Goal: Task Accomplishment & Management: Complete application form

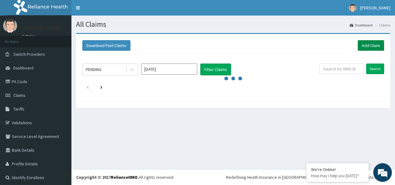
click at [373, 42] on link "Add Claim" at bounding box center [371, 45] width 26 height 11
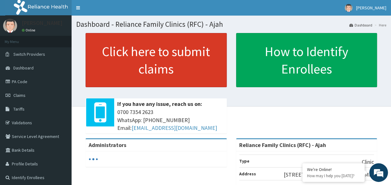
click at [110, 67] on link "Click here to submit claims" at bounding box center [155, 60] width 141 height 54
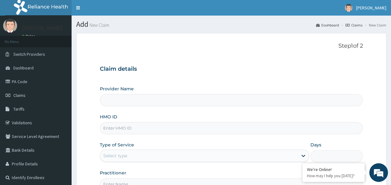
type input "Reliance Family Clinics (RFC) - Ajah"
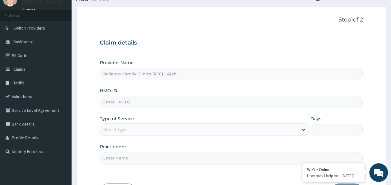
scroll to position [44, 0]
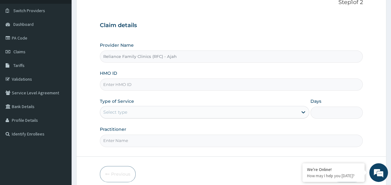
click at [170, 86] on input "HMO ID" at bounding box center [231, 84] width 263 height 12
paste input "TZA/10008/B"
type input "TZA/10008/B"
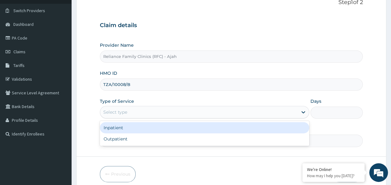
click at [279, 112] on div "Select type" at bounding box center [198, 112] width 197 height 10
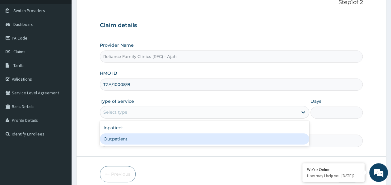
click at [172, 144] on div "Inpatient Outpatient" at bounding box center [204, 133] width 209 height 25
click at [208, 139] on div "Outpatient" at bounding box center [204, 138] width 209 height 11
type input "1"
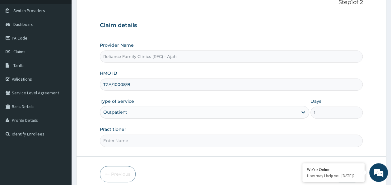
scroll to position [70, 0]
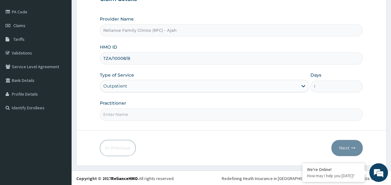
click at [161, 114] on input "Practitioner" at bounding box center [231, 114] width 263 height 12
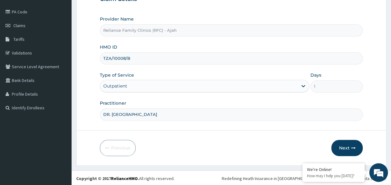
type input "DR. LOCUM"
click at [351, 142] on button "Next" at bounding box center [346, 148] width 31 height 16
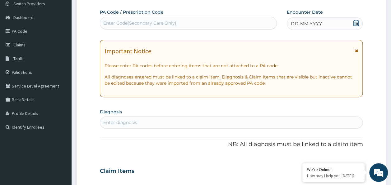
scroll to position [0, 0]
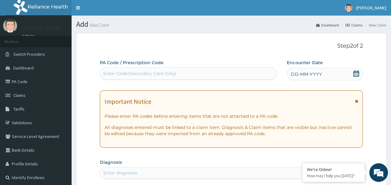
click at [336, 72] on div "DD-MM-YYYY" at bounding box center [324, 74] width 76 height 12
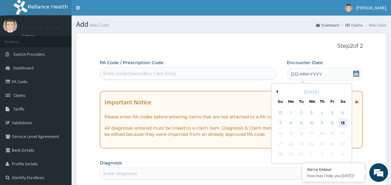
click at [343, 123] on div "13" at bounding box center [342, 122] width 9 height 9
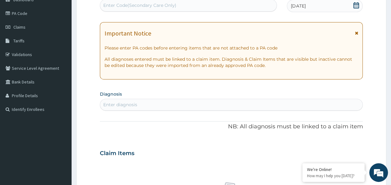
scroll to position [80, 0]
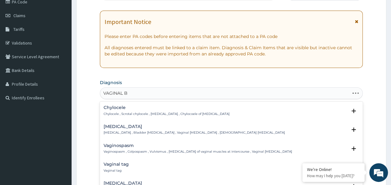
type input "VAGINAL BL"
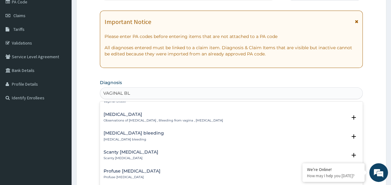
scroll to position [31, 0]
click at [250, 159] on div "Scanty vaginal bleeding Scanty vaginal bleeding" at bounding box center [230, 154] width 255 height 11
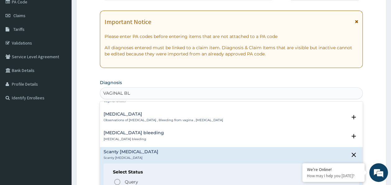
click at [211, 119] on p "Observations of vaginal bleeding , Bleeding from vagina , Vaginal bleeding" at bounding box center [162, 120] width 119 height 4
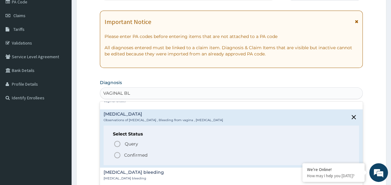
click at [135, 154] on p "Confirmed" at bounding box center [135, 155] width 23 height 6
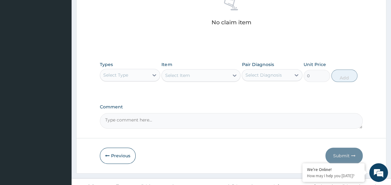
scroll to position [256, 0]
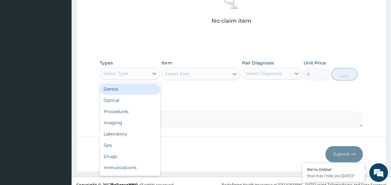
click at [126, 110] on div "Procedures" at bounding box center [130, 111] width 61 height 11
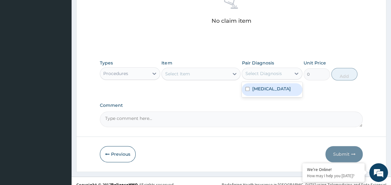
drag, startPoint x: 295, startPoint y: 72, endPoint x: 247, endPoint y: 89, distance: 50.4
click at [247, 79] on div "option Vaginal bleeding focused, 1 of 1. 1 result available. Use Up and Down to…" at bounding box center [271, 73] width 61 height 12
click at [247, 89] on input "checkbox" at bounding box center [247, 89] width 4 height 4
checkbox input "true"
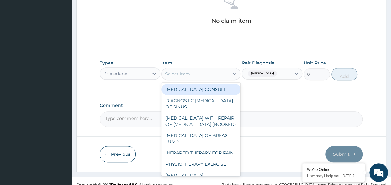
click at [191, 69] on div "Select Item" at bounding box center [195, 74] width 67 height 10
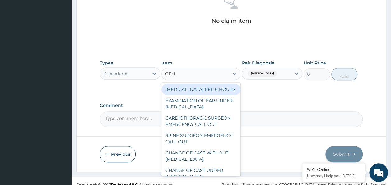
type input "GENE"
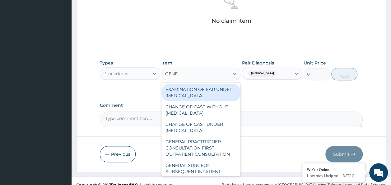
click at [216, 152] on div "GENERAL PRACTITIONER CONSULTATION FIRST OUTPATIENT CONSULTATION" at bounding box center [200, 148] width 79 height 24
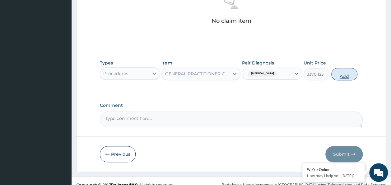
click at [345, 76] on button "Add" at bounding box center [344, 74] width 26 height 12
type input "0"
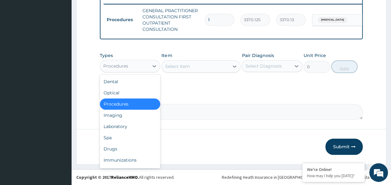
click at [124, 126] on div "Laboratory" at bounding box center [130, 126] width 61 height 11
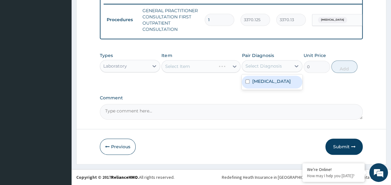
click at [247, 83] on input "checkbox" at bounding box center [247, 81] width 4 height 4
checkbox input "true"
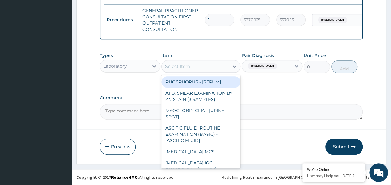
click at [189, 67] on div "Select Item" at bounding box center [177, 66] width 25 height 6
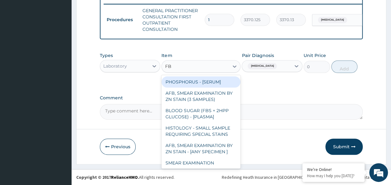
type input "FBC"
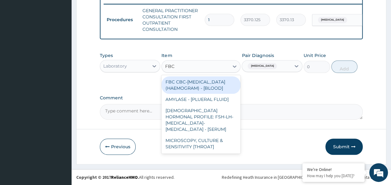
click at [212, 89] on div "FBC CBC-COMPLETE BLOOD COUNT (HAEMOGRAM) - [BLOOD]" at bounding box center [200, 84] width 79 height 17
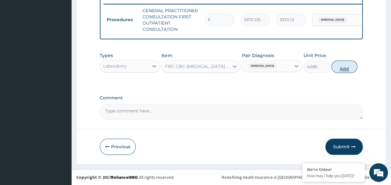
click at [346, 69] on button "Add" at bounding box center [344, 66] width 26 height 12
type input "0"
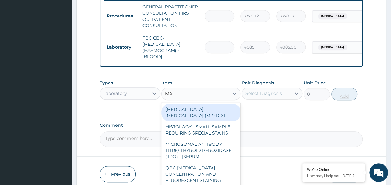
type input "MALA"
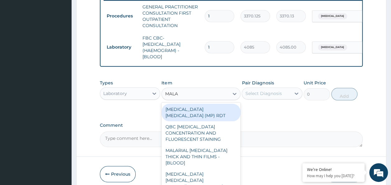
click at [220, 113] on div "[MEDICAL_DATA] [MEDICAL_DATA] (MP) RDT" at bounding box center [200, 111] width 79 height 17
type input "1531.875"
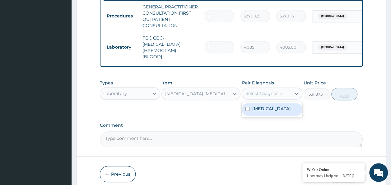
click at [248, 111] on input "checkbox" at bounding box center [247, 109] width 4 height 4
checkbox input "true"
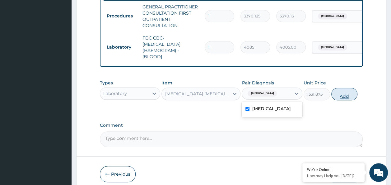
click at [346, 98] on button "Add" at bounding box center [344, 94] width 26 height 12
type input "0"
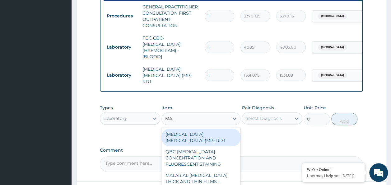
type input "MALA"
click at [218, 172] on div "MALARIAL [MEDICAL_DATA] THICK AND THIN FILMS - [BLOOD]" at bounding box center [200, 181] width 79 height 24
type input "1531.875"
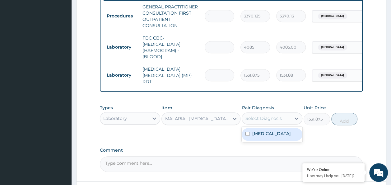
click at [249, 134] on input "checkbox" at bounding box center [247, 133] width 4 height 4
checkbox input "true"
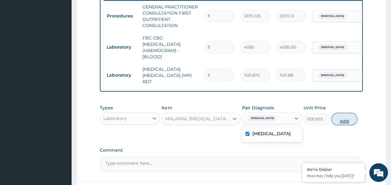
click at [340, 121] on button "Add" at bounding box center [344, 118] width 26 height 12
type input "0"
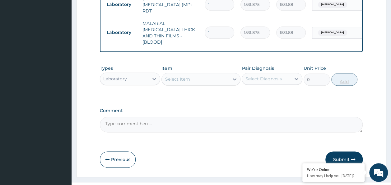
scroll to position [325, 0]
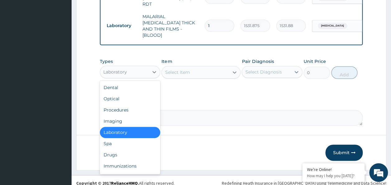
click at [117, 149] on div "Drugs" at bounding box center [130, 154] width 61 height 11
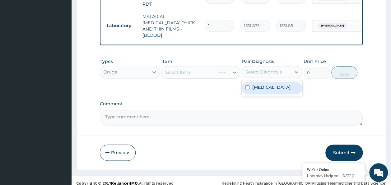
click at [249, 85] on input "checkbox" at bounding box center [247, 87] width 4 height 4
checkbox input "true"
click at [210, 67] on div "Select Item" at bounding box center [200, 72] width 79 height 12
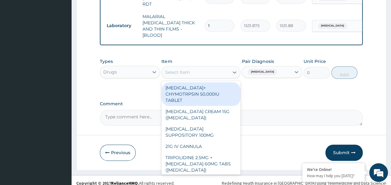
click at [174, 69] on div "Select Item" at bounding box center [177, 72] width 25 height 6
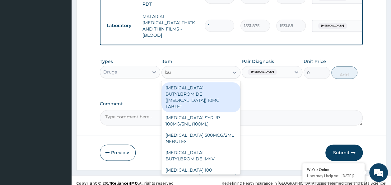
type input "bu"
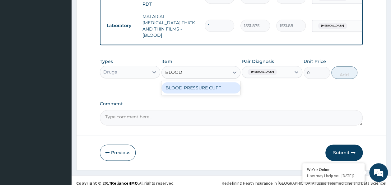
type input "BLOOD"
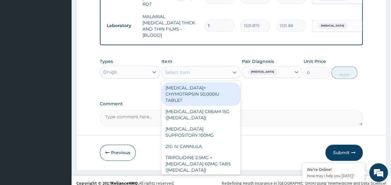
click at [186, 69] on div "Select Item" at bounding box center [177, 72] width 25 height 6
click at [179, 69] on div "Select Item" at bounding box center [177, 72] width 25 height 6
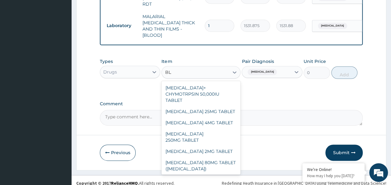
type input "B"
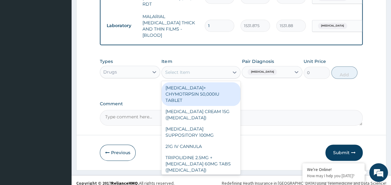
click at [188, 69] on div "Select Item" at bounding box center [177, 72] width 25 height 6
click at [186, 69] on div "Select Item" at bounding box center [177, 72] width 25 height 6
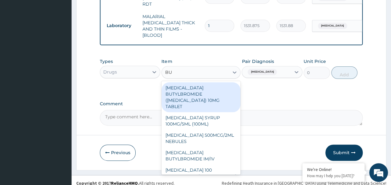
type input "B"
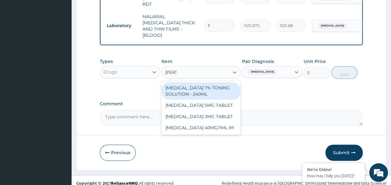
type input "TONI"
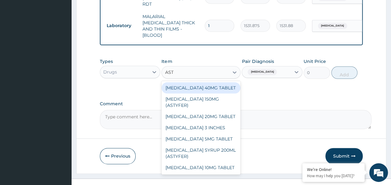
type input "AST"
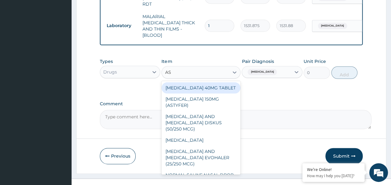
type input "AS"
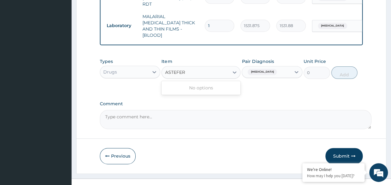
type input "ASTEFER"
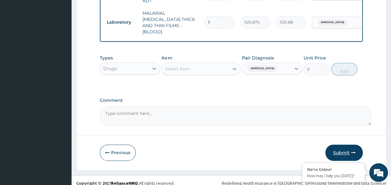
click at [348, 148] on button "Submit" at bounding box center [343, 152] width 37 height 16
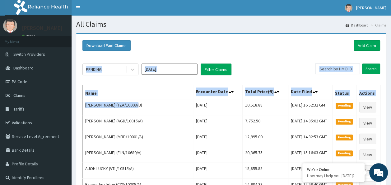
drag, startPoint x: 135, startPoint y: 103, endPoint x: 80, endPoint y: 106, distance: 55.7
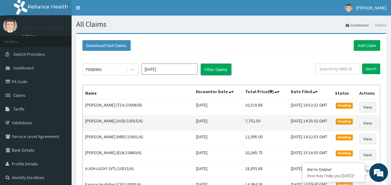
click at [159, 122] on td "Zinipre Dickson (AGD/10015/A)" at bounding box center [138, 123] width 110 height 16
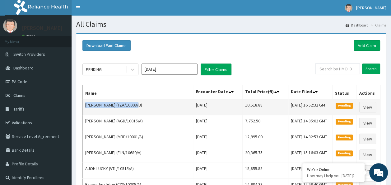
drag, startPoint x: 85, startPoint y: 104, endPoint x: 133, endPoint y: 106, distance: 48.5
click at [133, 106] on td "Eyo Cynthia (TZA/10008/B)" at bounding box center [138, 107] width 110 height 16
copy td "Eyo Cynthia (TZA/10008/B)"
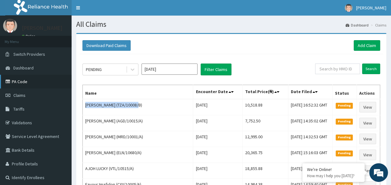
click at [16, 84] on link "PA Code" at bounding box center [35, 82] width 71 height 14
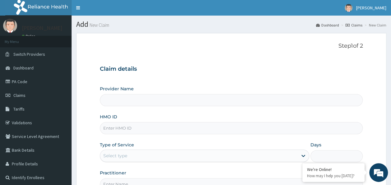
type input "Reliance Family Clinics (RFC) - Ajah"
click at [127, 127] on input "HMO ID" at bounding box center [231, 128] width 263 height 12
paste input "RPI/10027/A"
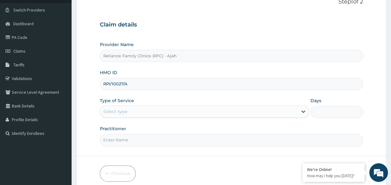
scroll to position [58, 0]
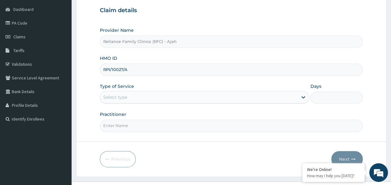
type input "RPI/10027/A"
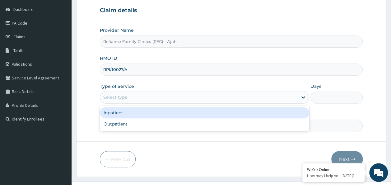
click at [175, 125] on div "Outpatient" at bounding box center [204, 123] width 209 height 11
type input "1"
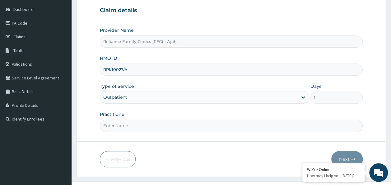
click at [181, 127] on input "Practitioner" at bounding box center [231, 125] width 263 height 12
type input "DR. LOCUM"
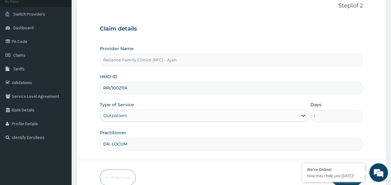
scroll to position [70, 0]
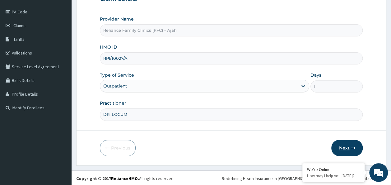
click at [351, 142] on button "Next" at bounding box center [346, 148] width 31 height 16
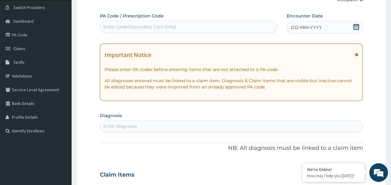
scroll to position [34, 0]
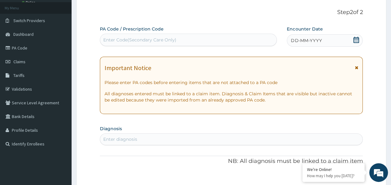
click at [313, 42] on span "DD-MM-YYYY" at bounding box center [306, 40] width 31 height 6
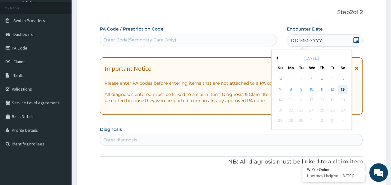
click at [342, 89] on div "13" at bounding box center [342, 89] width 9 height 9
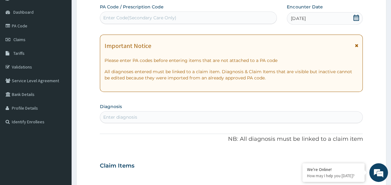
scroll to position [103, 0]
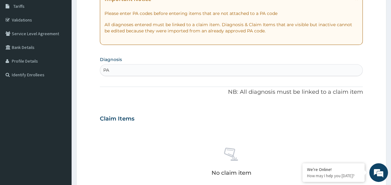
type input "P"
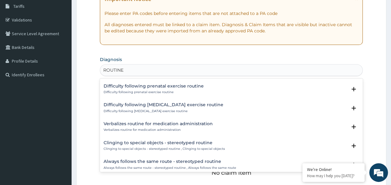
scroll to position [262, 0]
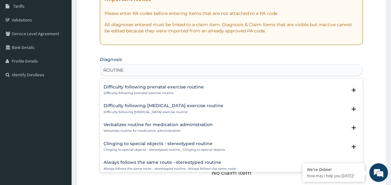
type input "ROUTINE"
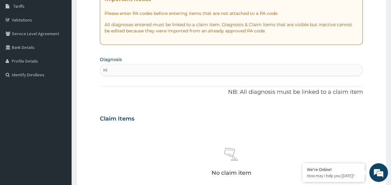
type input "H"
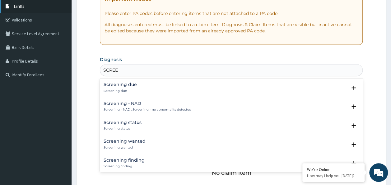
type input "SCREEN"
click at [124, 162] on h4 "Screening finding" at bounding box center [123, 160] width 41 height 5
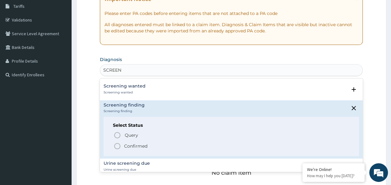
scroll to position [59, 0]
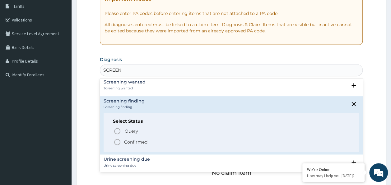
click at [116, 141] on icon "status option filled" at bounding box center [116, 141] width 7 height 7
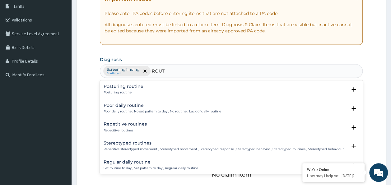
type input "ROUTI"
click at [135, 166] on p "Set routine to day , Set pattern to day , Regular daily routine" at bounding box center [150, 168] width 94 height 4
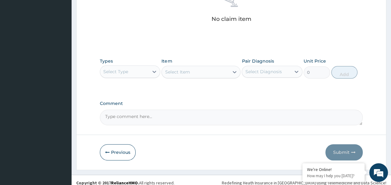
scroll to position [262, 0]
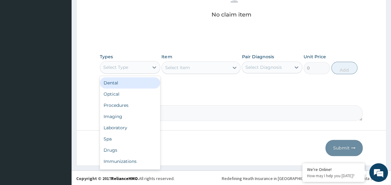
click at [126, 104] on div "Procedures" at bounding box center [130, 104] width 61 height 11
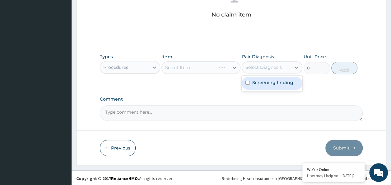
click at [249, 82] on input "checkbox" at bounding box center [247, 82] width 4 height 4
checkbox input "true"
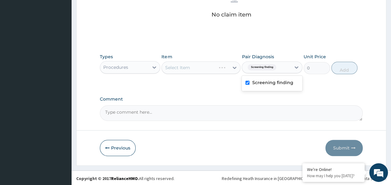
click at [198, 67] on div "Select Item" at bounding box center [200, 67] width 79 height 12
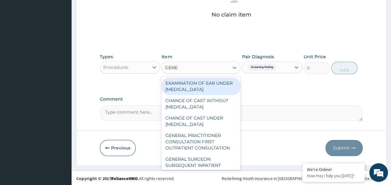
type input "GENER"
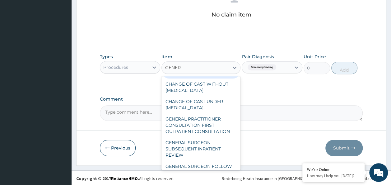
scroll to position [17, 0]
click at [210, 130] on div "GENERAL PRACTITIONER CONSULTATION FIRST OUTPATIENT CONSULTATION" at bounding box center [200, 125] width 79 height 24
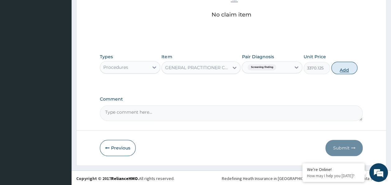
click at [345, 68] on button "Add" at bounding box center [344, 68] width 26 height 12
type input "0"
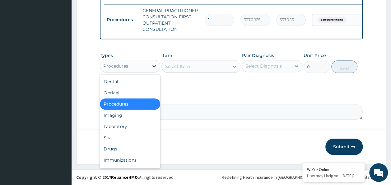
click at [157, 64] on icon at bounding box center [154, 66] width 6 height 6
click at [111, 128] on div "Laboratory" at bounding box center [130, 126] width 61 height 11
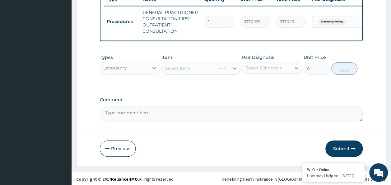
scroll to position [244, 0]
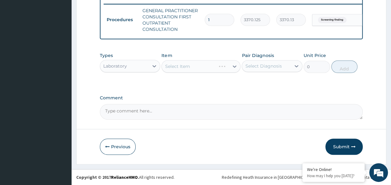
click at [232, 66] on div "Select Item" at bounding box center [200, 66] width 79 height 12
click at [255, 84] on label "Screening finding" at bounding box center [272, 81] width 41 height 6
checkbox input "true"
click at [193, 72] on div "Select Item" at bounding box center [200, 66] width 79 height 12
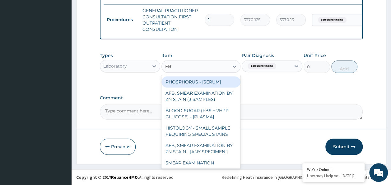
type input "FBC"
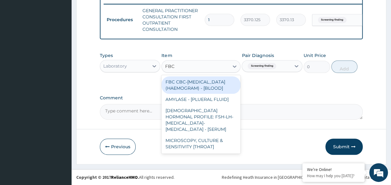
click at [220, 93] on div "FBC CBC-COMPLETE BLOOD COUNT (HAEMOGRAM) - [BLOOD]" at bounding box center [200, 84] width 79 height 17
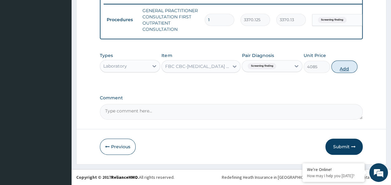
click at [347, 69] on button "Add" at bounding box center [344, 66] width 26 height 12
type input "0"
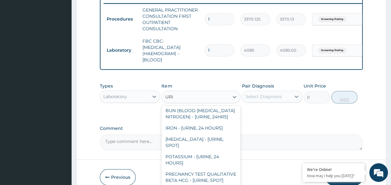
scroll to position [16, 0]
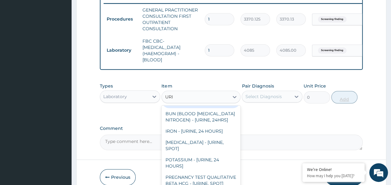
type input "URIN"
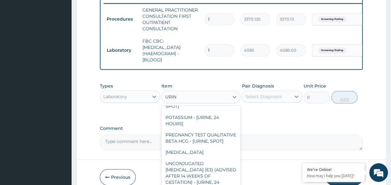
scroll to position [65, 0]
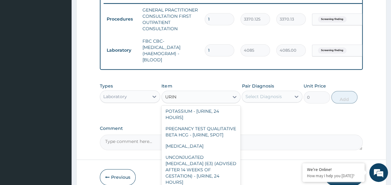
click at [195, 151] on div "URINALYSIS" at bounding box center [200, 145] width 79 height 11
type input "1531.875"
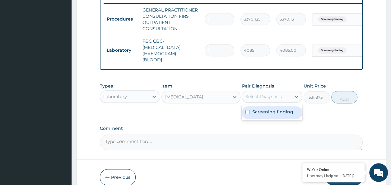
click at [247, 114] on input "checkbox" at bounding box center [247, 112] width 4 height 4
checkbox input "true"
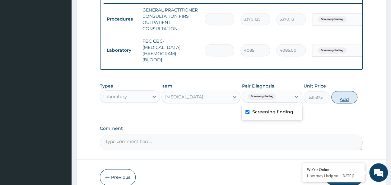
click at [349, 103] on button "Add" at bounding box center [344, 97] width 26 height 12
type input "0"
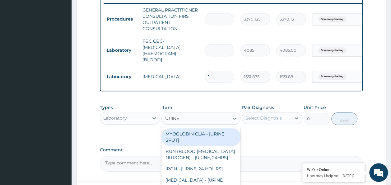
type input "URINE M"
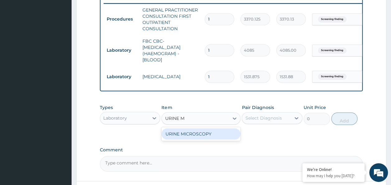
click at [218, 139] on div "URINE MICROSCOPY" at bounding box center [200, 133] width 79 height 11
type input "4595.625"
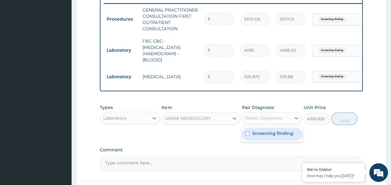
click at [248, 135] on input "checkbox" at bounding box center [247, 133] width 4 height 4
checkbox input "true"
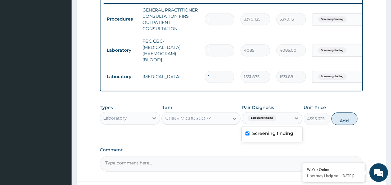
click at [343, 123] on button "Add" at bounding box center [344, 118] width 26 height 12
type input "0"
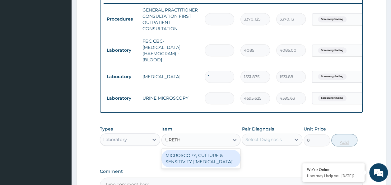
type input "URETHR"
click at [221, 165] on div "MICROSCOPY, CULTURE & SENSITIVITY [URETHRA]" at bounding box center [200, 157] width 79 height 17
type input "4595.625"
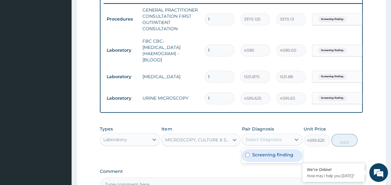
click at [247, 157] on input "checkbox" at bounding box center [247, 155] width 4 height 4
checkbox input "true"
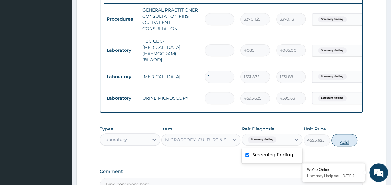
click at [346, 146] on button "Add" at bounding box center [344, 140] width 26 height 12
type input "0"
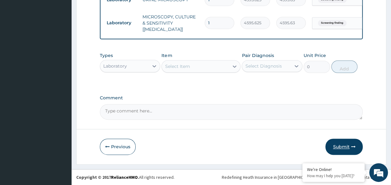
click at [341, 150] on button "Submit" at bounding box center [343, 146] width 37 height 16
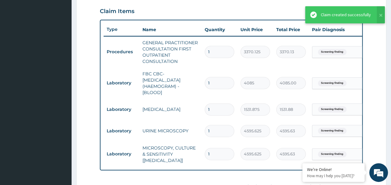
scroll to position [194, 0]
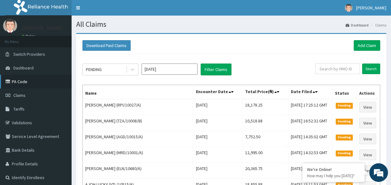
click at [20, 83] on link "PA Code" at bounding box center [35, 82] width 71 height 14
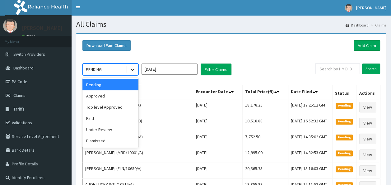
click at [132, 70] on icon at bounding box center [133, 70] width 4 height 2
click at [99, 137] on div "Dismissed" at bounding box center [110, 140] width 56 height 11
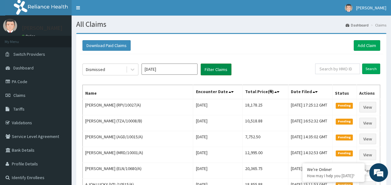
click at [210, 63] on button "Filter Claims" at bounding box center [215, 69] width 31 height 12
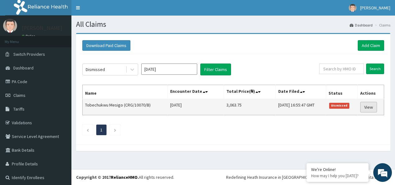
click at [367, 108] on link "View" at bounding box center [368, 107] width 17 height 11
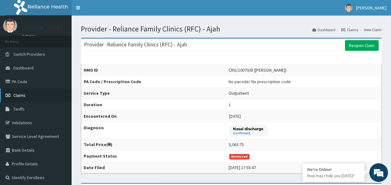
click at [17, 96] on span "Claims" at bounding box center [19, 95] width 12 height 6
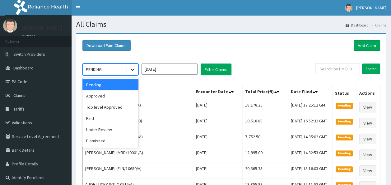
click at [133, 66] on icon at bounding box center [132, 69] width 6 height 6
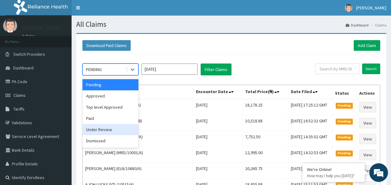
click at [105, 132] on div "Under Review" at bounding box center [110, 129] width 56 height 11
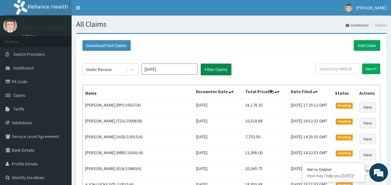
click at [214, 68] on button "Filter Claims" at bounding box center [215, 69] width 31 height 12
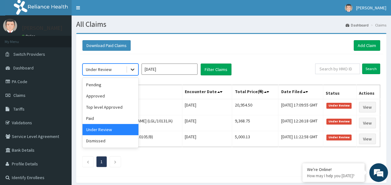
click at [132, 71] on icon at bounding box center [132, 69] width 6 height 6
click at [95, 113] on div "Paid" at bounding box center [110, 117] width 56 height 11
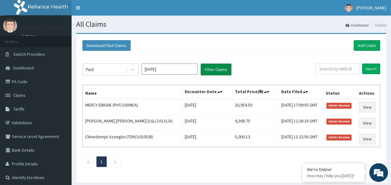
click at [216, 64] on button "Filter Claims" at bounding box center [215, 69] width 31 height 12
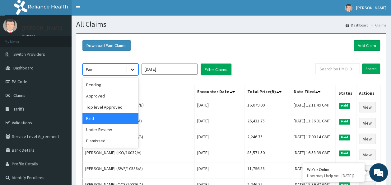
click at [133, 67] on icon at bounding box center [132, 69] width 6 height 6
click at [104, 109] on div "Top level Approved" at bounding box center [110, 106] width 56 height 11
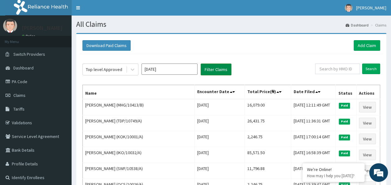
click at [213, 69] on button "Filter Claims" at bounding box center [215, 69] width 31 height 12
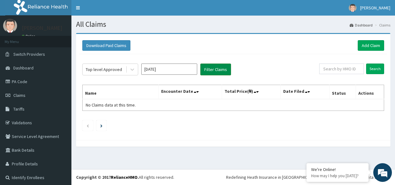
click at [213, 69] on button "Filter Claims" at bounding box center [215, 69] width 31 height 12
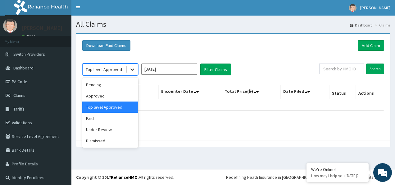
click at [135, 70] on icon at bounding box center [132, 69] width 6 height 6
click at [93, 86] on div "Pending" at bounding box center [110, 84] width 56 height 11
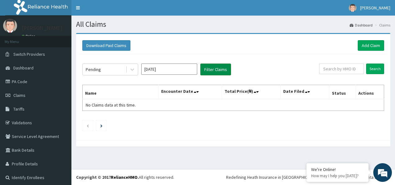
click at [213, 72] on button "Filter Claims" at bounding box center [215, 69] width 31 height 12
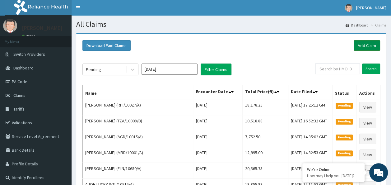
click at [360, 44] on link "Add Claim" at bounding box center [366, 45] width 26 height 11
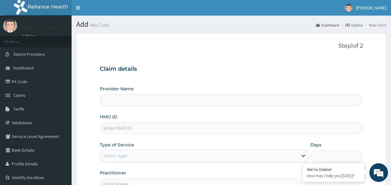
type input "Reliance Family Clinics (RFC) - Ajah"
click at [143, 126] on input "HMO ID" at bounding box center [231, 128] width 263 height 12
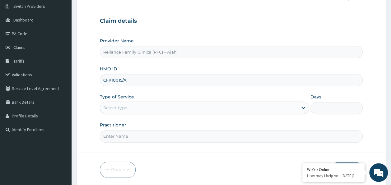
scroll to position [70, 0]
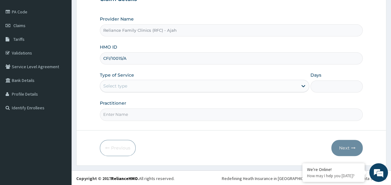
type input "CFI/10015/A"
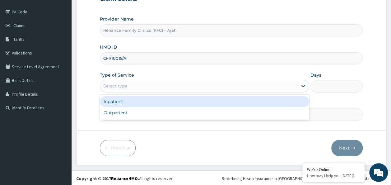
click at [214, 115] on div "Outpatient" at bounding box center [204, 112] width 209 height 11
type input "1"
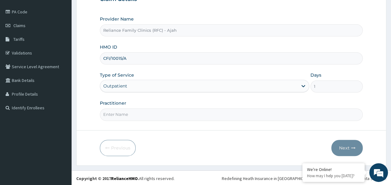
click at [204, 115] on input "Practitioner" at bounding box center [231, 114] width 263 height 12
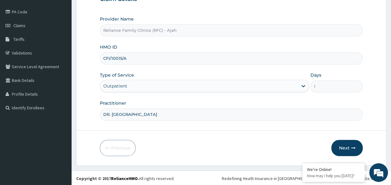
type input "DR. LOCUM"
click at [346, 149] on button "Next" at bounding box center [346, 148] width 31 height 16
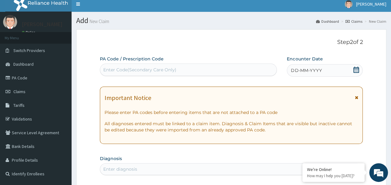
scroll to position [3, 0]
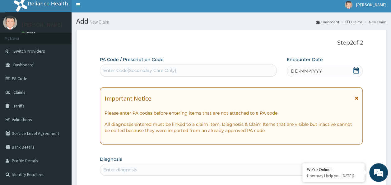
click at [331, 73] on div "DD-MM-YYYY" at bounding box center [324, 71] width 76 height 12
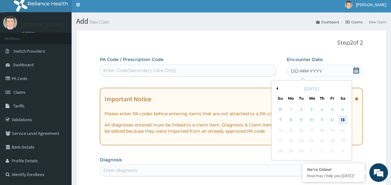
click at [342, 119] on div "13" at bounding box center [342, 119] width 9 height 9
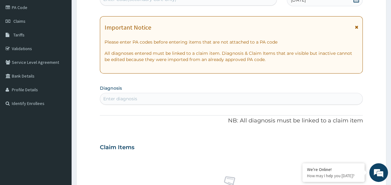
scroll to position [0, 0]
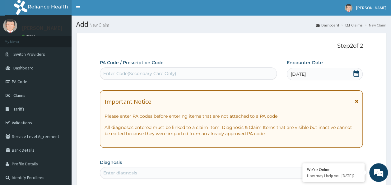
paste input "PA/B41FF9"
type input "PA/B41FF9"
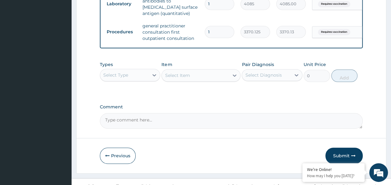
scroll to position [272, 0]
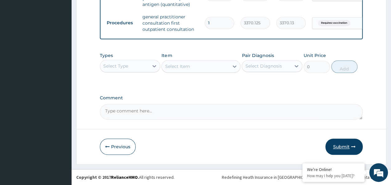
click at [345, 147] on button "Submit" at bounding box center [343, 146] width 37 height 16
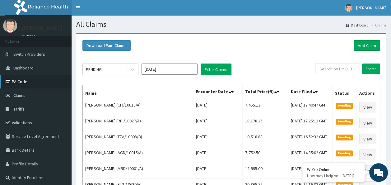
click at [19, 79] on link "PA Code" at bounding box center [35, 82] width 71 height 14
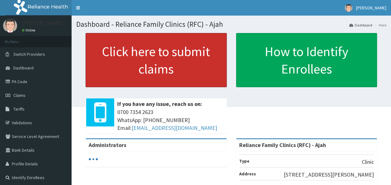
click at [160, 58] on link "Click here to submit claims" at bounding box center [155, 60] width 141 height 54
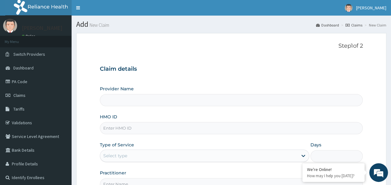
type input "Reliance Family Clinics (RFC) - Ajah"
click at [144, 128] on input "HMO ID" at bounding box center [231, 128] width 263 height 12
click at [276, 67] on h3 "Claim details" at bounding box center [231, 69] width 263 height 7
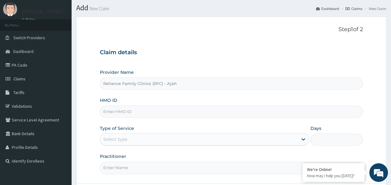
scroll to position [30, 0]
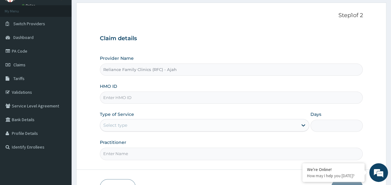
click at [194, 96] on input "HMO ID" at bounding box center [231, 97] width 263 height 12
type input "BRI/10237/A"
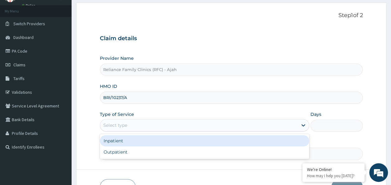
click at [172, 154] on div "Outpatient" at bounding box center [204, 151] width 209 height 11
type input "1"
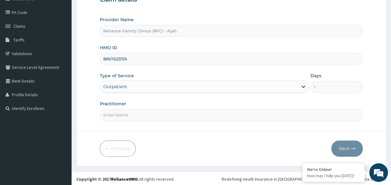
scroll to position [70, 0]
click at [160, 113] on input "Practitioner" at bounding box center [231, 114] width 263 height 12
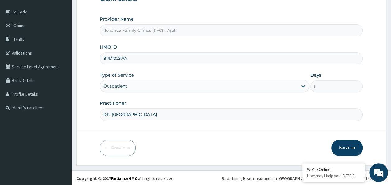
type input "DR. LOCUM"
click at [347, 149] on button "Next" at bounding box center [346, 148] width 31 height 16
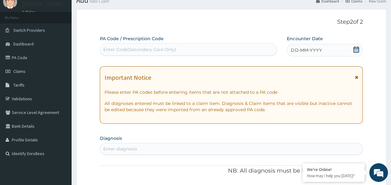
scroll to position [0, 0]
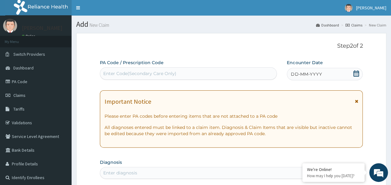
click at [306, 78] on div "DD-MM-YYYY" at bounding box center [324, 74] width 76 height 12
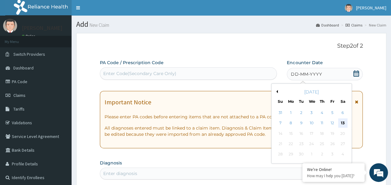
click at [342, 123] on div "13" at bounding box center [342, 122] width 9 height 9
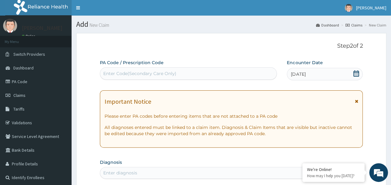
paste input "PA/A48D20"
type input "PA/A48D20"
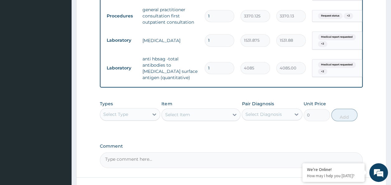
scroll to position [273, 0]
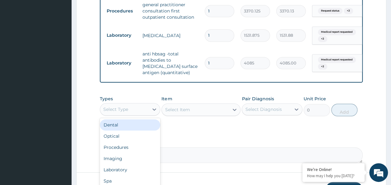
click at [124, 173] on div "Laboratory" at bounding box center [130, 169] width 61 height 11
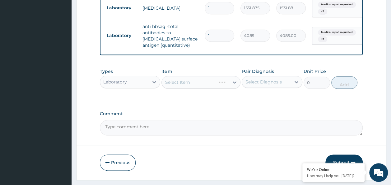
scroll to position [301, 0]
click at [218, 86] on div "Select Item" at bounding box center [200, 82] width 79 height 12
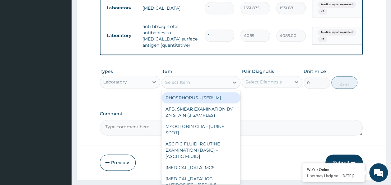
click at [179, 83] on div "Select Item" at bounding box center [177, 82] width 25 height 6
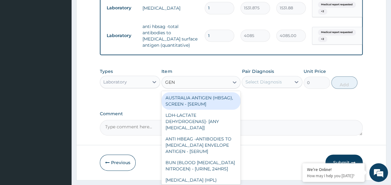
type input "GENO"
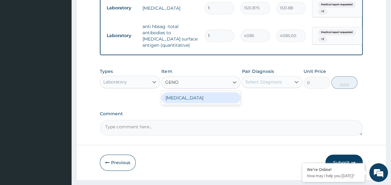
click at [219, 103] on div "GENOTYPE" at bounding box center [200, 97] width 79 height 11
type input "3600"
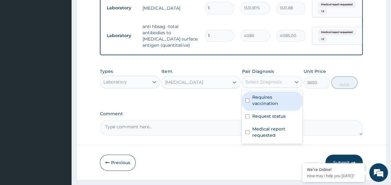
click at [247, 101] on input "checkbox" at bounding box center [247, 100] width 4 height 4
checkbox input "true"
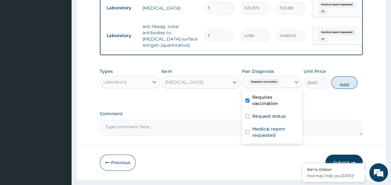
click at [247, 114] on input "checkbox" at bounding box center [247, 116] width 4 height 4
checkbox input "true"
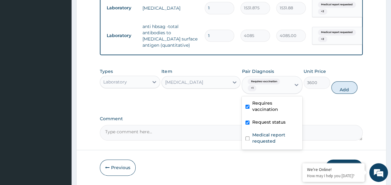
click at [247, 136] on input "checkbox" at bounding box center [247, 138] width 4 height 4
checkbox input "true"
click at [345, 92] on button "Add" at bounding box center [344, 87] width 26 height 12
type input "0"
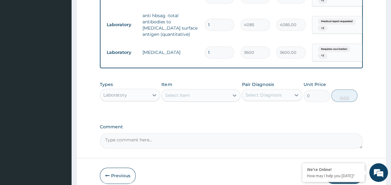
scroll to position [327, 0]
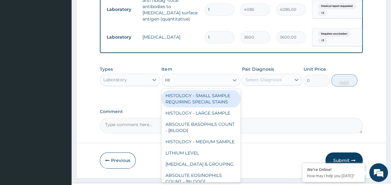
type input "HIV"
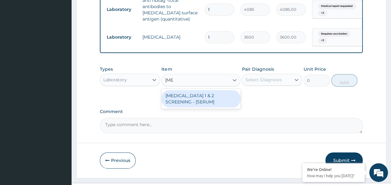
click at [218, 99] on div "HIV 1 & 2 SCREENING - [SERUM]" at bounding box center [200, 98] width 79 height 17
type input "2553.125"
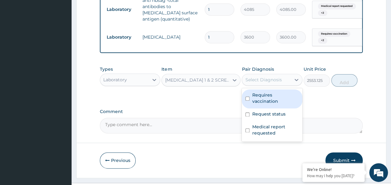
click at [247, 99] on input "checkbox" at bounding box center [247, 98] width 4 height 4
checkbox input "true"
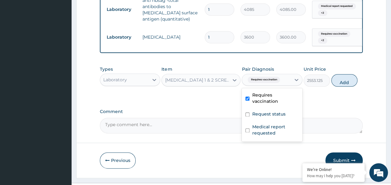
click at [247, 112] on input "checkbox" at bounding box center [247, 114] width 4 height 4
checkbox input "true"
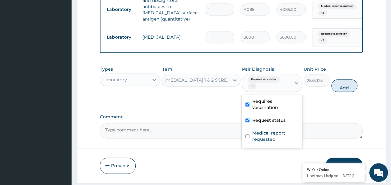
click at [248, 134] on input "checkbox" at bounding box center [247, 136] width 4 height 4
checkbox input "true"
click at [346, 88] on button "Add" at bounding box center [344, 85] width 26 height 12
type input "0"
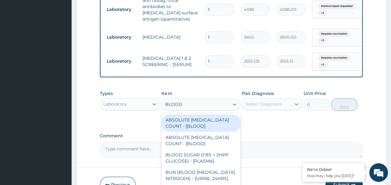
type input "BLOOD G"
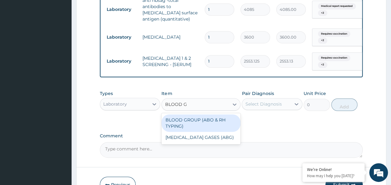
click at [215, 129] on div "BLOOD GROUP (ABO & RH TYPING)" at bounding box center [200, 122] width 79 height 17
type input "2042.5"
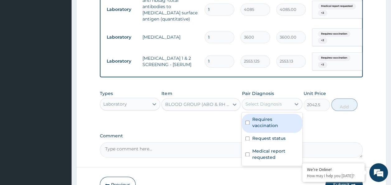
click at [247, 122] on input "checkbox" at bounding box center [247, 122] width 4 height 4
checkbox input "true"
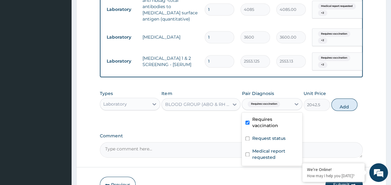
click at [248, 136] on input "checkbox" at bounding box center [247, 138] width 4 height 4
checkbox input "true"
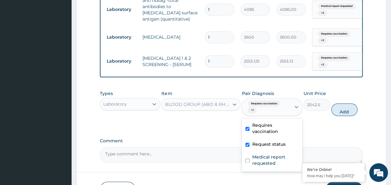
click at [249, 158] on input "checkbox" at bounding box center [247, 160] width 4 height 4
checkbox input "true"
click at [346, 116] on button "Add" at bounding box center [344, 109] width 26 height 12
type input "0"
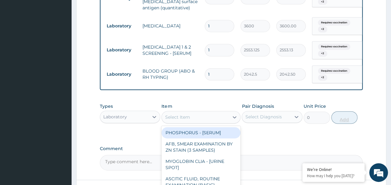
scroll to position [339, 0]
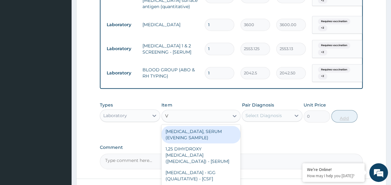
type input "VD"
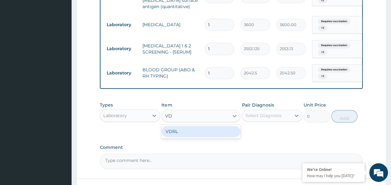
click at [207, 137] on div "VDRL" at bounding box center [200, 131] width 79 height 11
type input "4200"
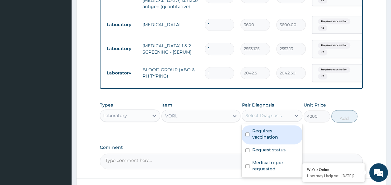
click at [247, 134] on input "checkbox" at bounding box center [247, 134] width 4 height 4
checkbox input "true"
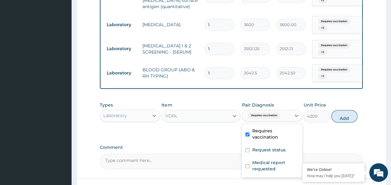
click at [249, 148] on input "checkbox" at bounding box center [247, 150] width 4 height 4
checkbox input "true"
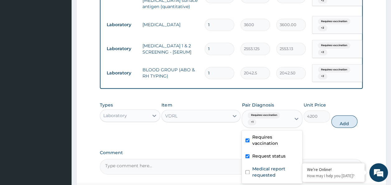
click at [248, 170] on input "checkbox" at bounding box center [247, 172] width 4 height 4
checkbox input "true"
click at [346, 127] on button "Add" at bounding box center [344, 121] width 26 height 12
type input "0"
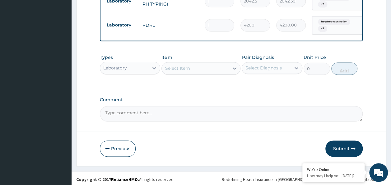
scroll to position [415, 0]
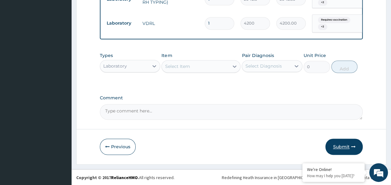
click at [340, 154] on button "Submit" at bounding box center [343, 146] width 37 height 16
